Goal: Leave review/rating: Share an evaluation or opinion about a product, service, or content

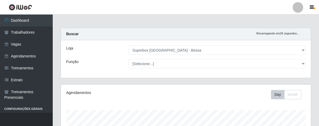
select select "206"
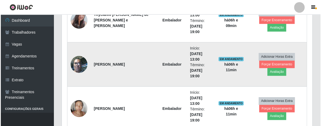
scroll to position [175, 0]
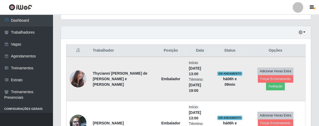
click at [302, 83] on td "Adicionar Horas Extra Forçar Encerramento Avaliação" at bounding box center [276, 78] width 60 height 44
click at [285, 82] on button "Avaliação" at bounding box center [275, 85] width 19 height 7
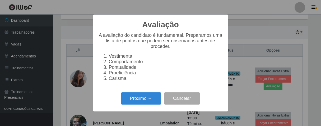
scroll to position [109, 247]
click at [152, 102] on button "Próximo →" at bounding box center [141, 98] width 40 height 12
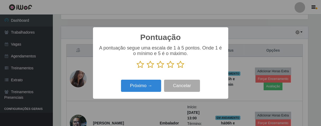
scroll to position [263818, 263681]
click at [182, 65] on icon at bounding box center [180, 64] width 7 height 8
click at [177, 68] on input "radio" at bounding box center [177, 68] width 0 height 0
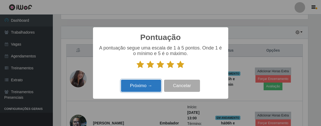
click at [146, 89] on button "Próximo →" at bounding box center [141, 85] width 40 height 12
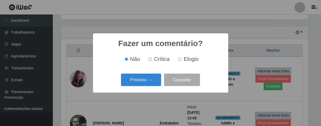
click at [179, 60] on input "Elogio" at bounding box center [179, 58] width 3 height 3
radio input "true"
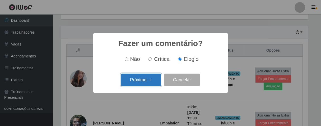
click at [152, 78] on button "Próximo →" at bounding box center [141, 79] width 40 height 12
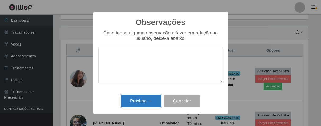
click at [147, 98] on button "Próximo →" at bounding box center [141, 100] width 40 height 12
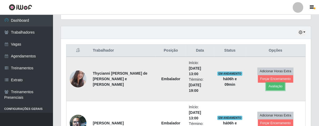
scroll to position [109, 250]
click at [261, 80] on button "Forçar Encerramento" at bounding box center [275, 78] width 35 height 7
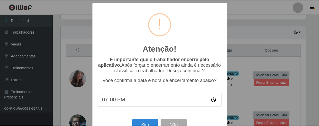
scroll to position [18, 0]
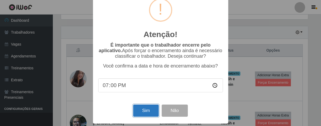
click at [150, 105] on button "Sim" at bounding box center [146, 110] width 26 height 12
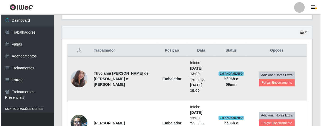
scroll to position [109, 247]
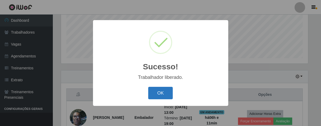
click at [164, 94] on button "OK" at bounding box center [160, 93] width 25 height 12
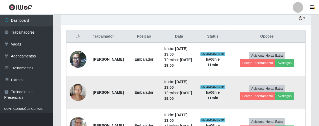
scroll to position [109, 250]
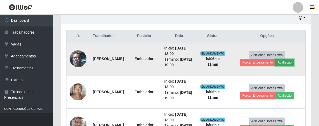
click at [291, 59] on button "Avaliação" at bounding box center [285, 62] width 19 height 7
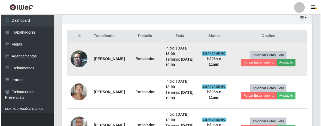
scroll to position [109, 247]
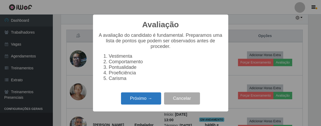
click at [153, 101] on button "Próximo →" at bounding box center [141, 98] width 40 height 12
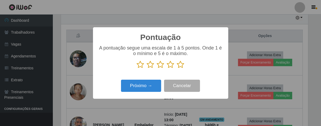
click at [179, 65] on icon at bounding box center [180, 64] width 7 height 8
click at [177, 68] on input "radio" at bounding box center [177, 68] width 0 height 0
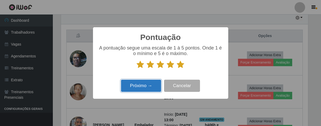
click at [154, 83] on button "Próximo →" at bounding box center [141, 85] width 40 height 12
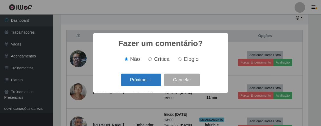
click at [153, 85] on button "Próximo →" at bounding box center [141, 79] width 40 height 12
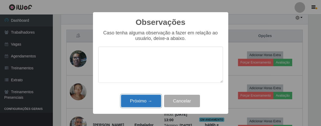
click at [150, 102] on button "Próximo →" at bounding box center [141, 100] width 40 height 12
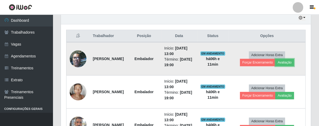
scroll to position [109, 250]
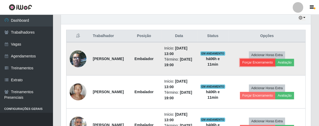
click at [249, 64] on button "Forçar Encerramento" at bounding box center [257, 62] width 35 height 7
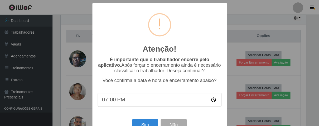
scroll to position [0, 0]
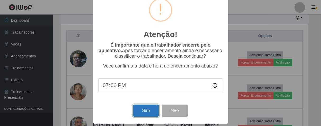
click at [146, 109] on button "Sim" at bounding box center [146, 110] width 26 height 12
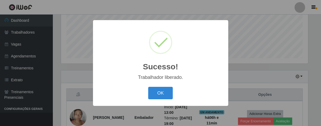
drag, startPoint x: 165, startPoint y: 92, endPoint x: 206, endPoint y: 86, distance: 41.8
click at [165, 92] on button "OK" at bounding box center [160, 93] width 25 height 12
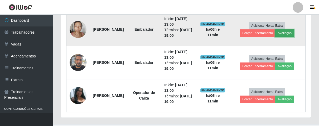
click at [293, 34] on button "Avaliação" at bounding box center [285, 32] width 19 height 7
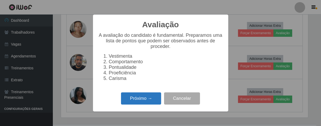
click at [145, 105] on button "Próximo →" at bounding box center [141, 98] width 40 height 12
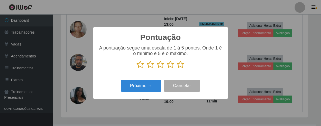
click at [179, 64] on icon at bounding box center [180, 64] width 7 height 8
click at [177, 68] on input "radio" at bounding box center [177, 68] width 0 height 0
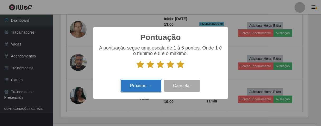
click at [146, 86] on button "Próximo →" at bounding box center [141, 85] width 40 height 12
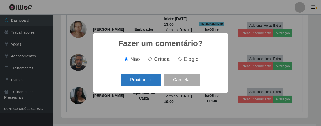
click at [148, 85] on button "Próximo →" at bounding box center [141, 79] width 40 height 12
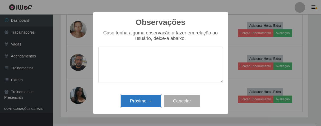
click at [154, 103] on button "Próximo →" at bounding box center [141, 100] width 40 height 12
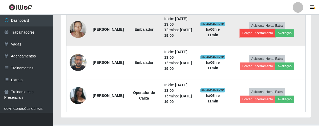
click at [251, 34] on button "Forçar Encerramento" at bounding box center [257, 32] width 35 height 7
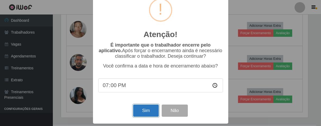
click at [151, 106] on button "Sim" at bounding box center [146, 110] width 26 height 12
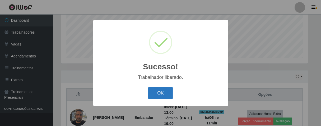
click at [162, 93] on button "OK" at bounding box center [160, 93] width 25 height 12
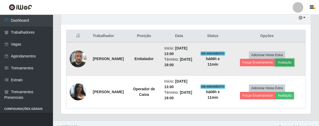
click at [283, 64] on button "Avaliação" at bounding box center [285, 62] width 19 height 7
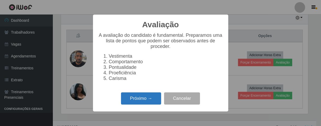
click at [154, 101] on button "Próximo →" at bounding box center [141, 98] width 40 height 12
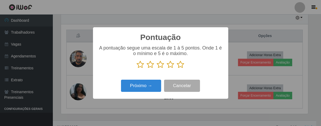
click at [181, 64] on icon at bounding box center [180, 64] width 7 height 8
click at [177, 68] on input "radio" at bounding box center [177, 68] width 0 height 0
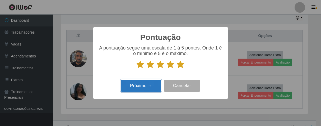
click at [151, 82] on button "Próximo →" at bounding box center [141, 85] width 40 height 12
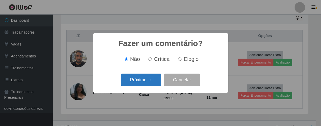
click at [152, 82] on button "Próximo →" at bounding box center [141, 79] width 40 height 12
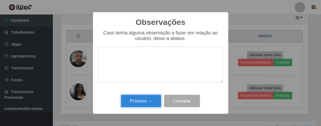
drag, startPoint x: 144, startPoint y: 106, endPoint x: 152, endPoint y: 93, distance: 15.4
click at [146, 103] on button "Próximo →" at bounding box center [141, 100] width 40 height 12
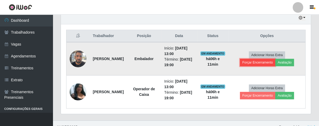
click at [258, 64] on button "Forçar Encerramento" at bounding box center [257, 62] width 35 height 7
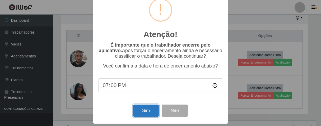
click at [150, 107] on button "Sim" at bounding box center [146, 110] width 26 height 12
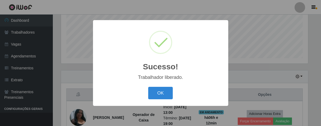
drag, startPoint x: 166, startPoint y: 92, endPoint x: 189, endPoint y: 83, distance: 24.9
click at [167, 91] on button "OK" at bounding box center [160, 93] width 25 height 12
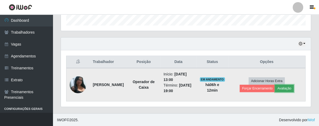
click at [282, 85] on button "Avaliação" at bounding box center [284, 87] width 19 height 7
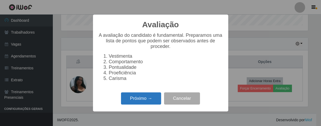
click at [145, 100] on button "Próximo →" at bounding box center [141, 98] width 40 height 12
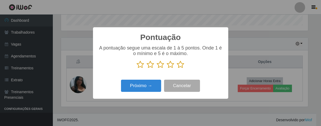
click at [178, 65] on icon at bounding box center [180, 64] width 7 height 8
click at [177, 68] on input "radio" at bounding box center [177, 68] width 0 height 0
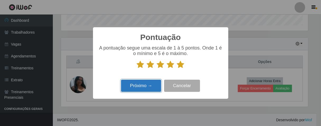
click at [153, 82] on button "Próximo →" at bounding box center [141, 85] width 40 height 12
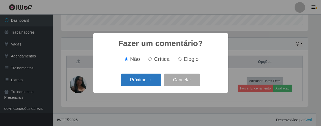
click at [155, 82] on button "Próximo →" at bounding box center [141, 79] width 40 height 12
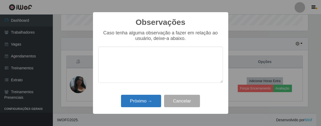
click at [152, 95] on div "Próximo → Cancelar" at bounding box center [160, 100] width 125 height 15
click at [153, 99] on button "Próximo →" at bounding box center [141, 100] width 40 height 12
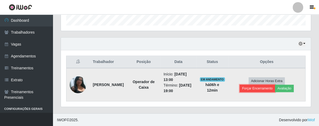
click at [252, 89] on button "Forçar Encerramento" at bounding box center [257, 87] width 35 height 7
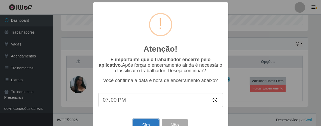
click at [150, 124] on button "Sim" at bounding box center [146, 125] width 26 height 12
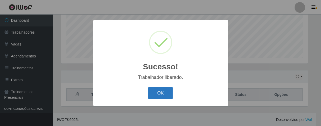
click at [164, 91] on button "OK" at bounding box center [160, 93] width 25 height 12
